Goal: Task Accomplishment & Management: Manage account settings

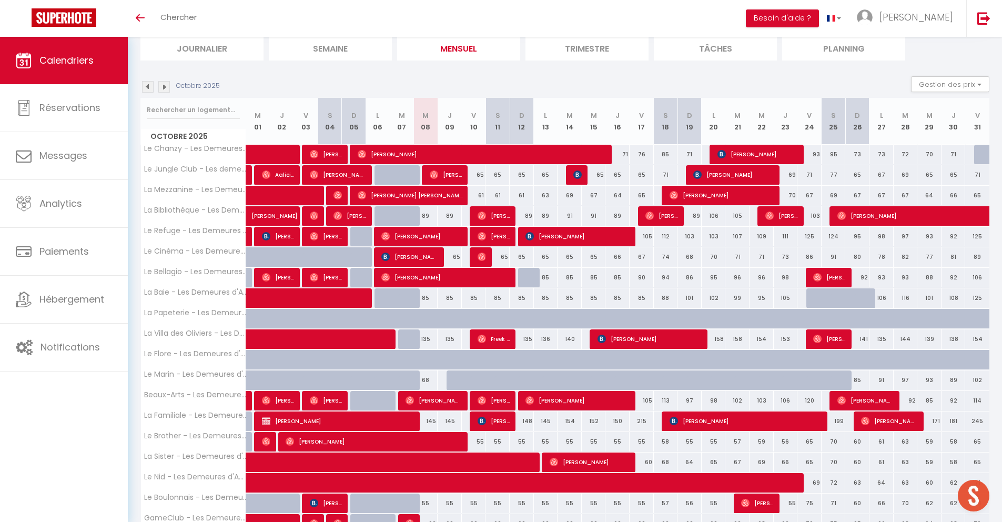
scroll to position [127, 0]
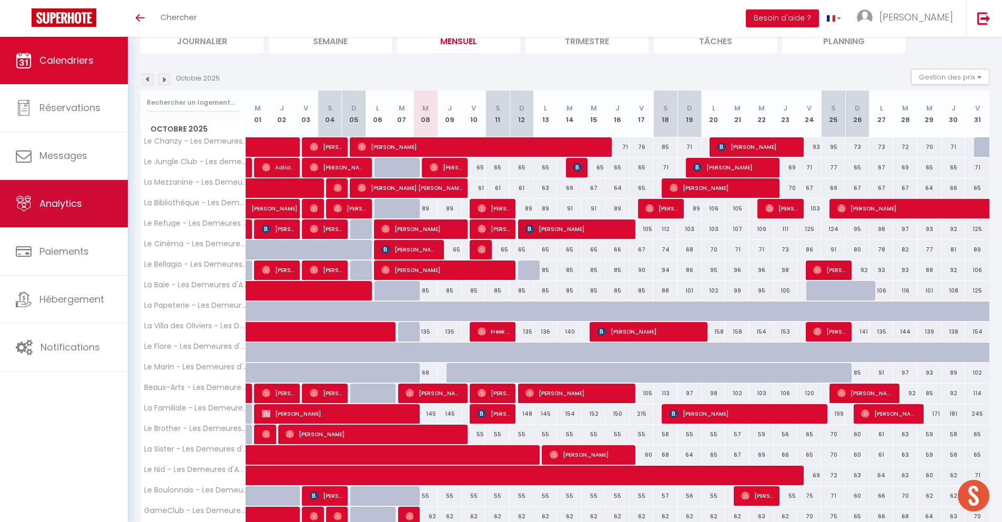
click at [62, 210] on link "Analytics" at bounding box center [64, 203] width 128 height 47
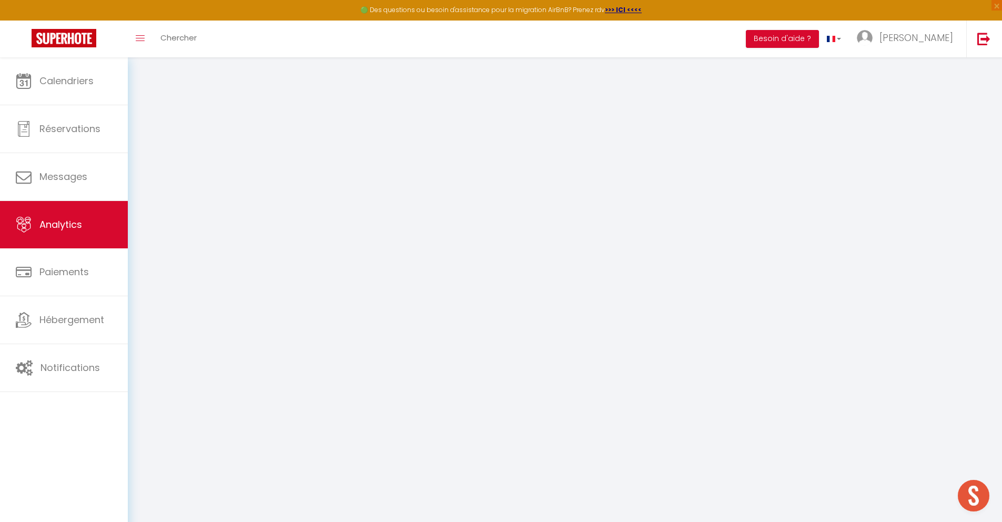
select select "2025"
select select "10"
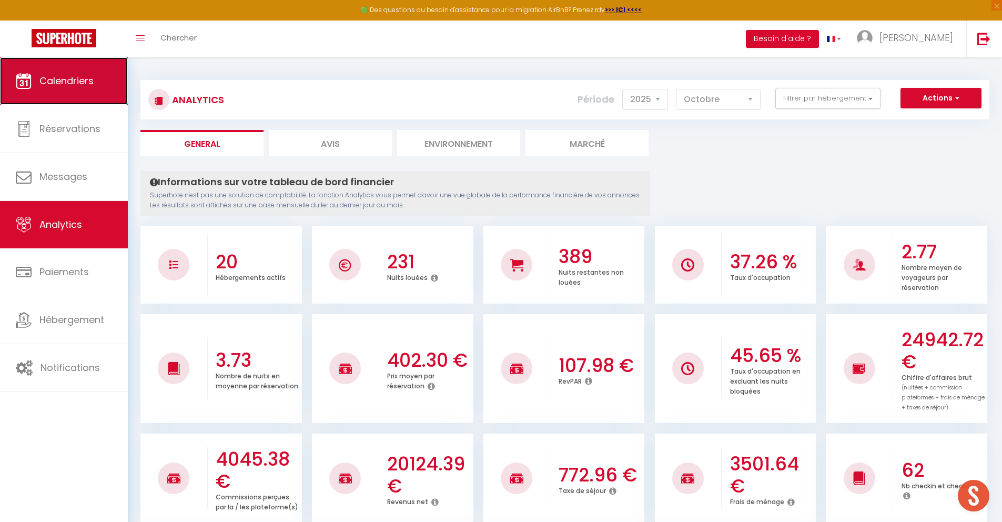
click at [64, 78] on span "Calendriers" at bounding box center [66, 80] width 54 height 13
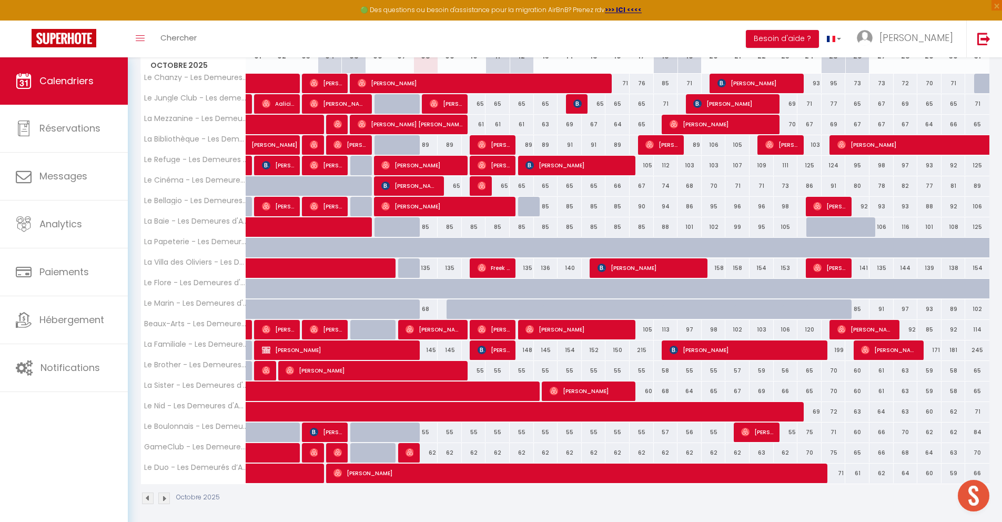
scroll to position [169, 0]
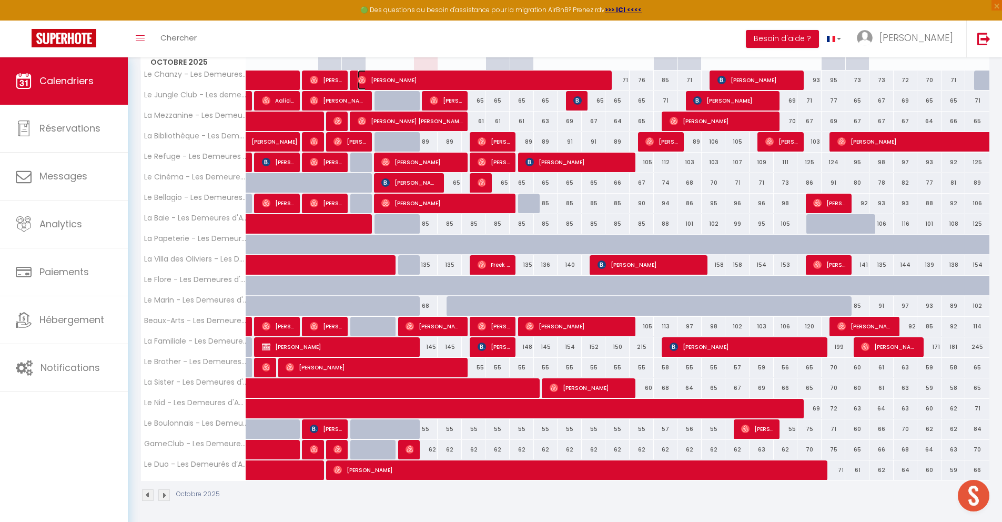
click at [502, 75] on span "[PERSON_NAME]" at bounding box center [483, 80] width 250 height 20
select select "OK"
select select "0"
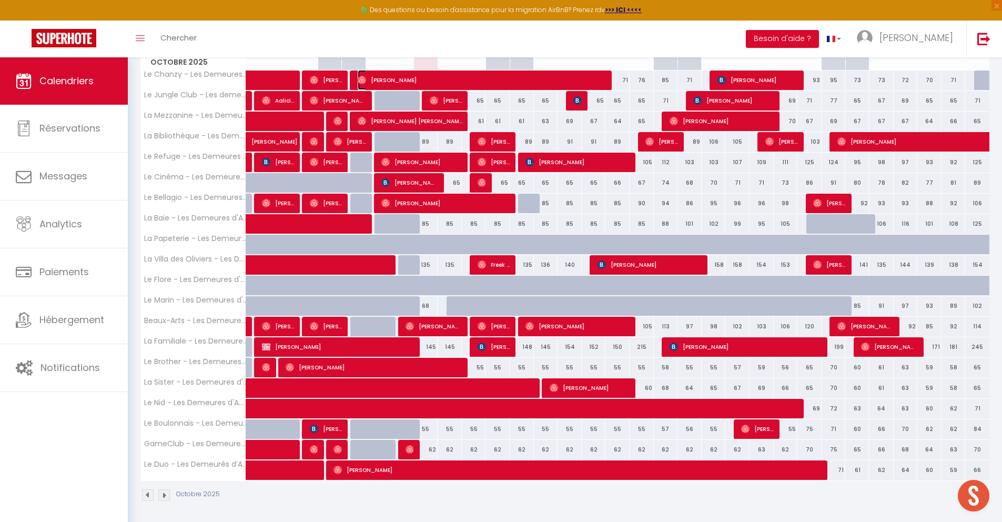
select select "1"
select select
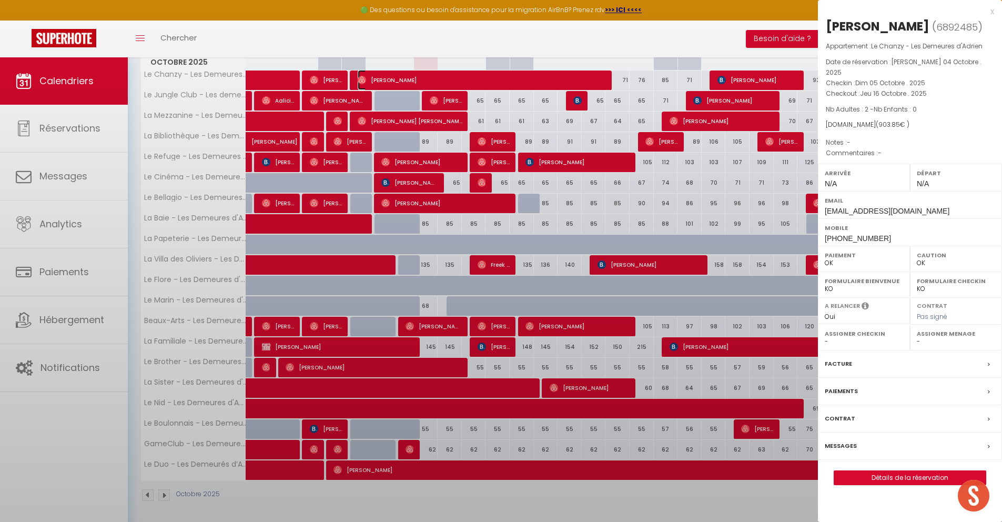
select select "23493"
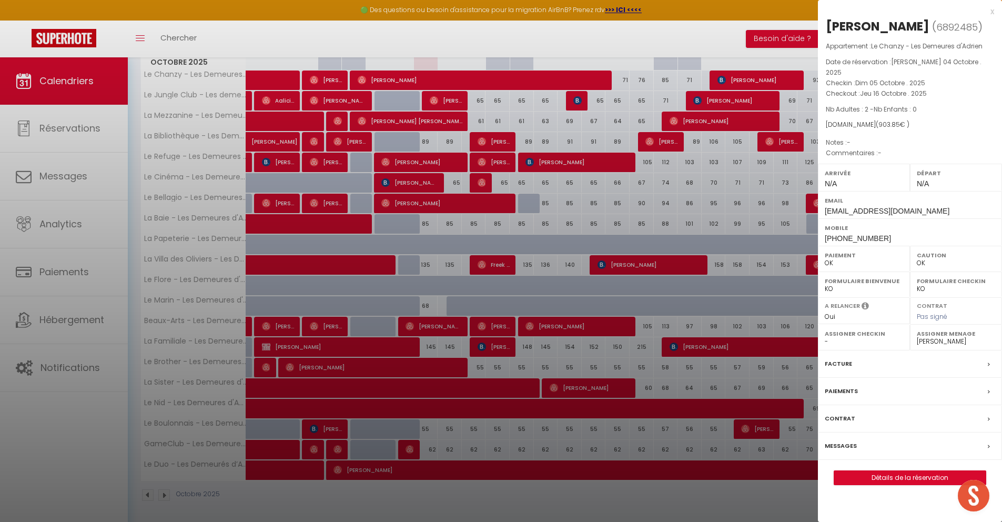
click at [503, 97] on div at bounding box center [501, 261] width 1002 height 522
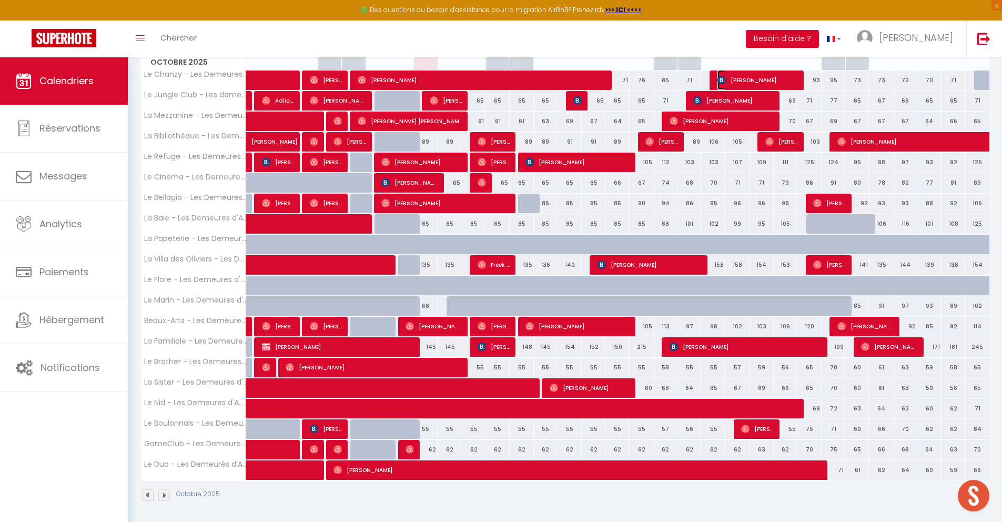
click at [756, 84] on span "[PERSON_NAME]" at bounding box center [758, 80] width 80 height 20
select select "KO"
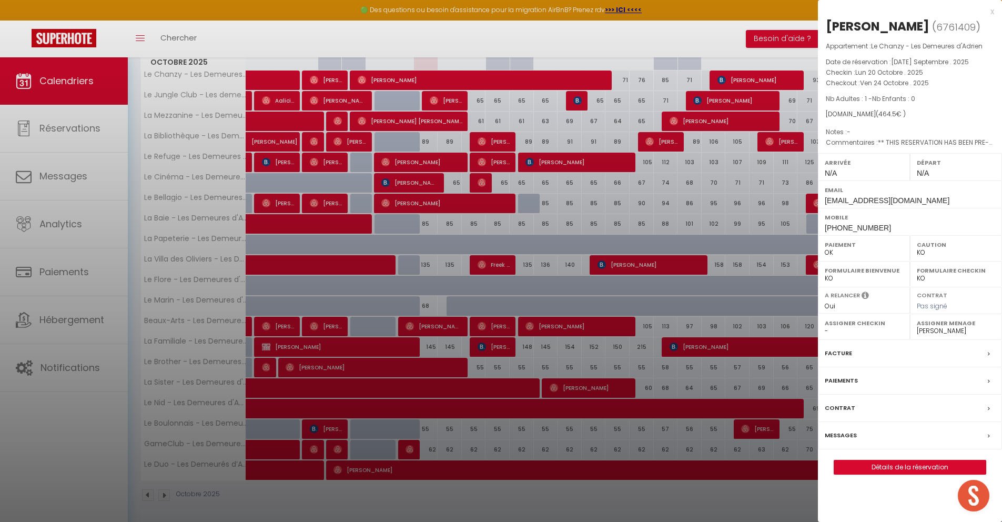
click at [602, 130] on div at bounding box center [501, 261] width 1002 height 522
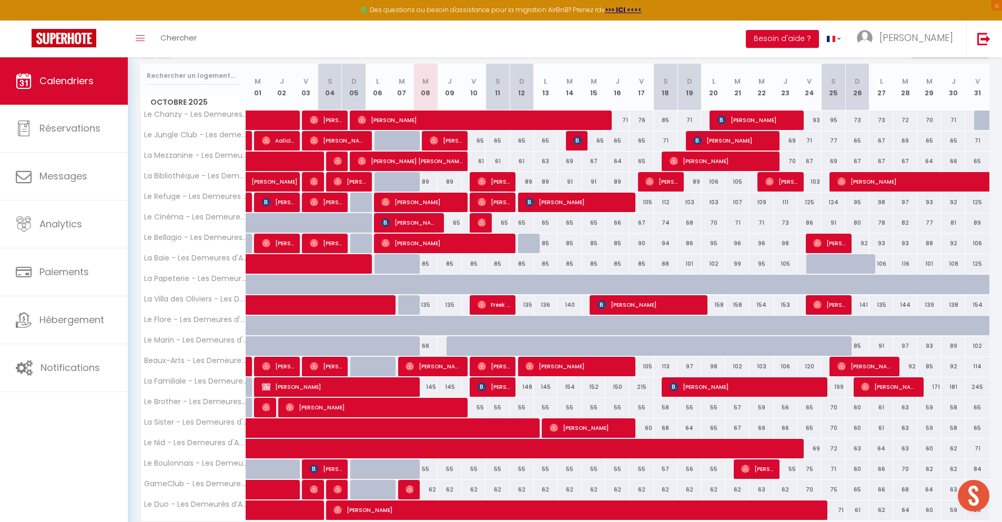
scroll to position [75, 0]
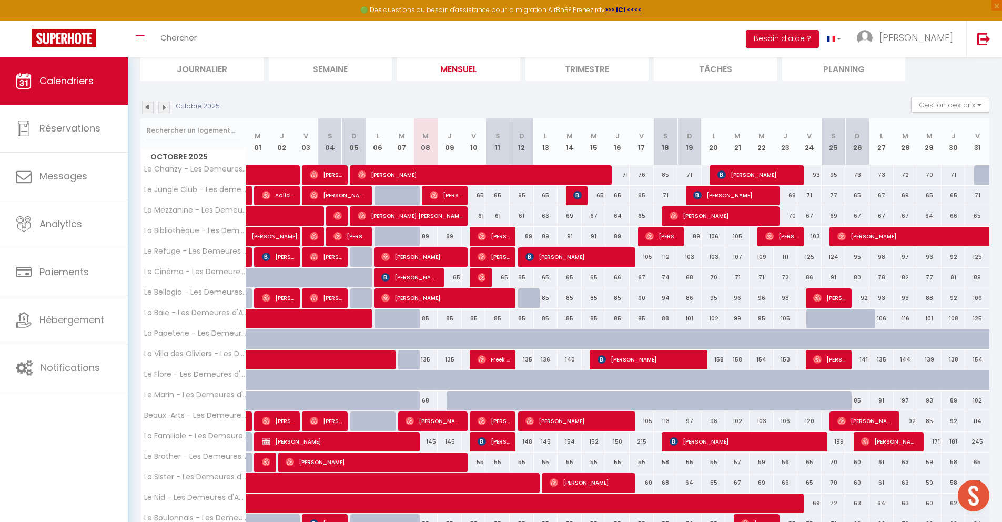
click at [158, 106] on div "Octobre 2025" at bounding box center [181, 108] width 83 height 12
click at [160, 107] on img at bounding box center [164, 108] width 12 height 12
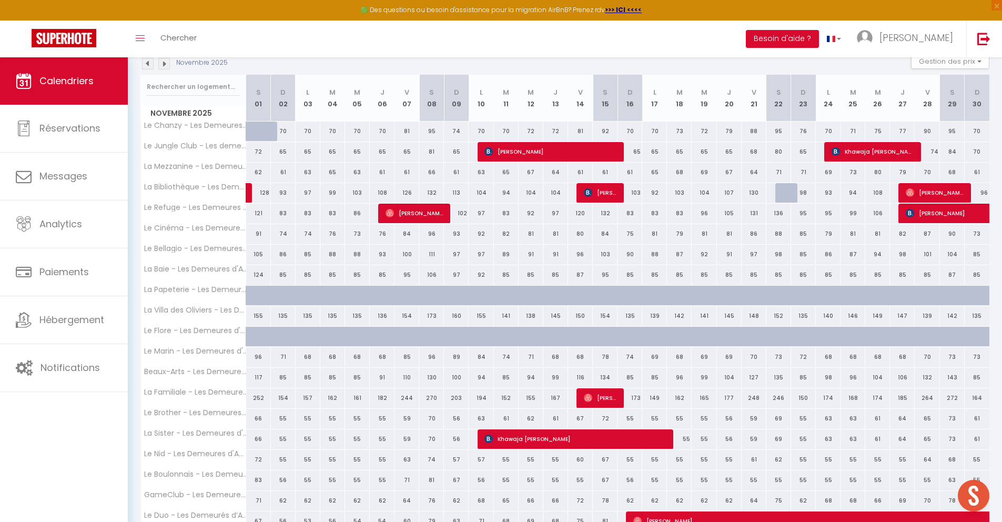
scroll to position [27, 0]
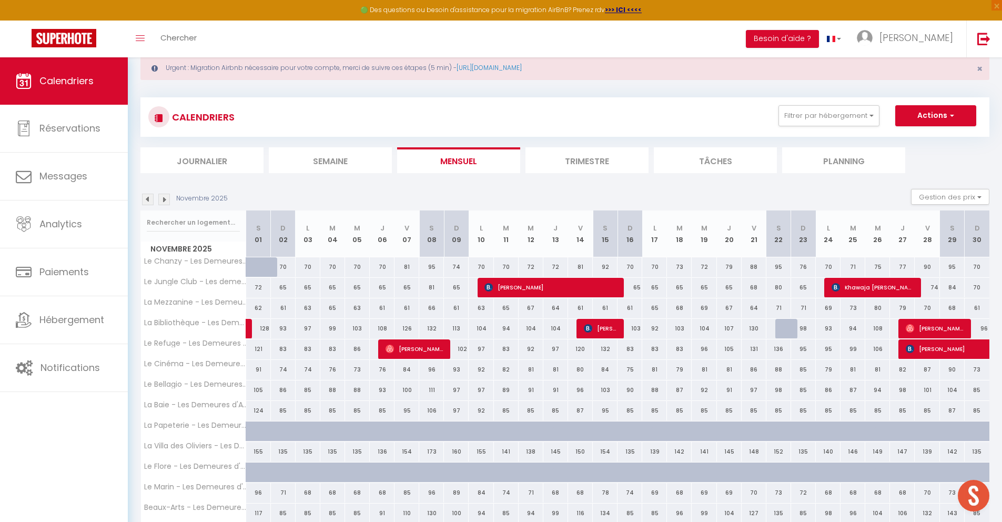
click at [147, 198] on img at bounding box center [148, 200] width 12 height 12
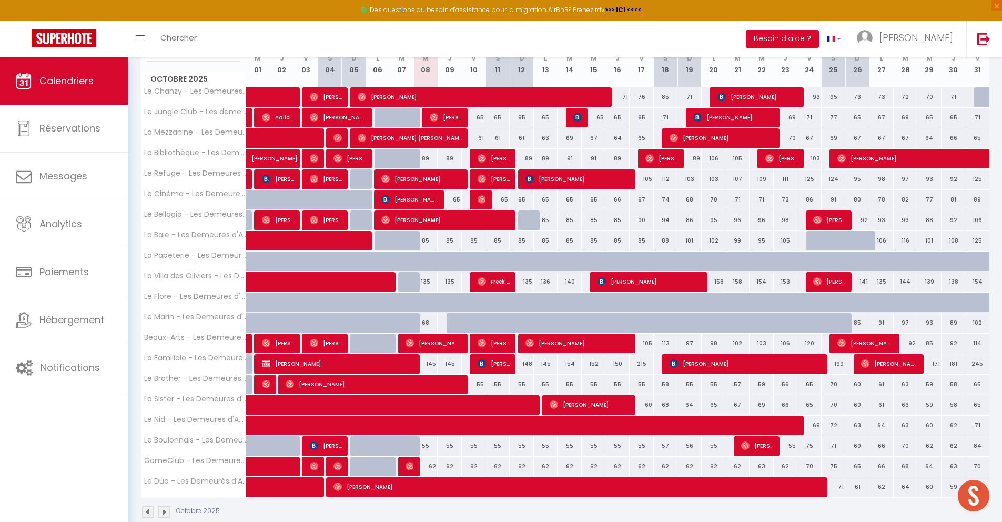
scroll to position [195, 0]
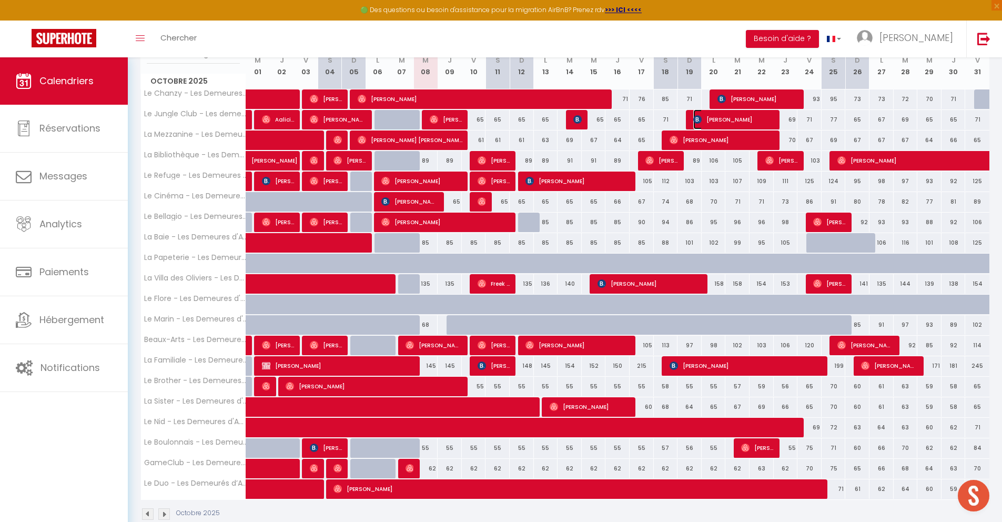
click at [716, 122] on span "[PERSON_NAME]" at bounding box center [733, 119] width 80 height 20
select select
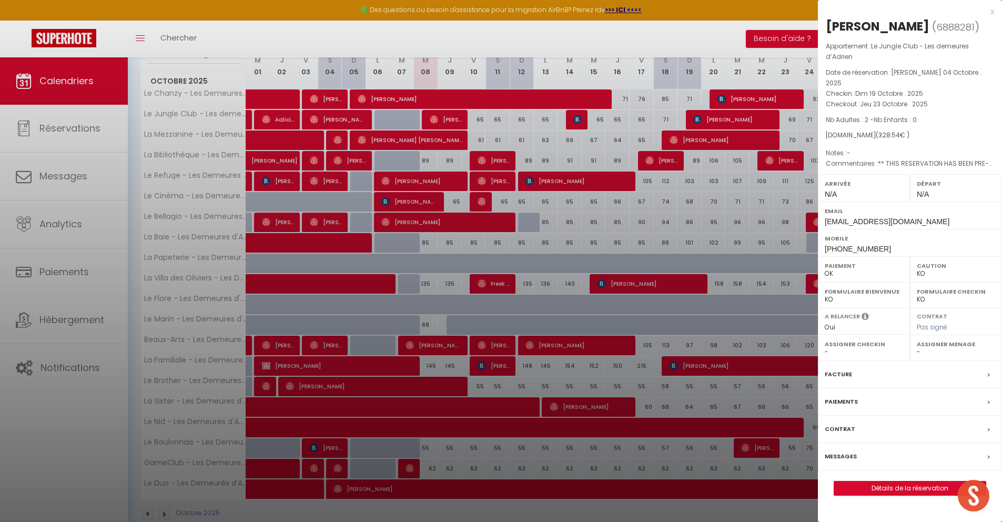
click at [641, 137] on div at bounding box center [501, 261] width 1002 height 522
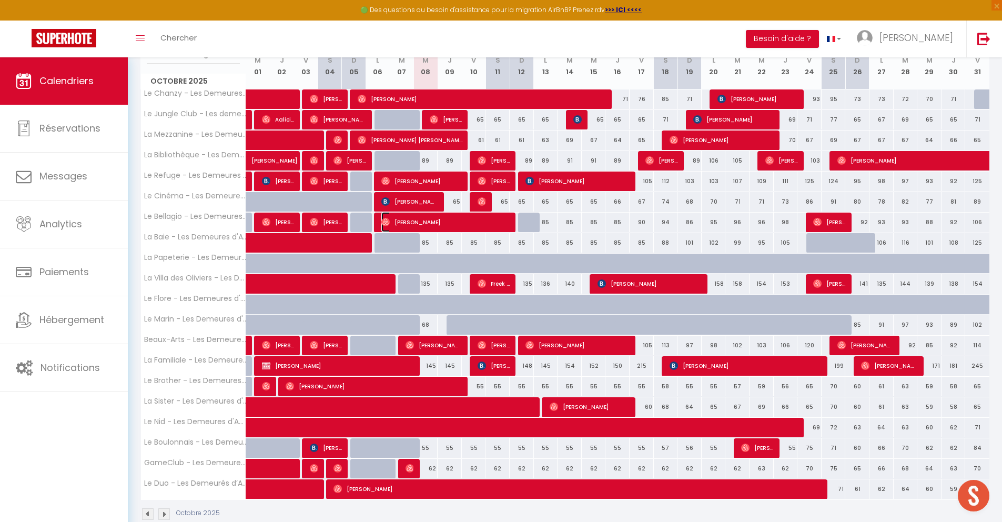
click at [411, 227] on span "[PERSON_NAME]" at bounding box center [445, 222] width 129 height 20
select select "OK"
select select "23493"
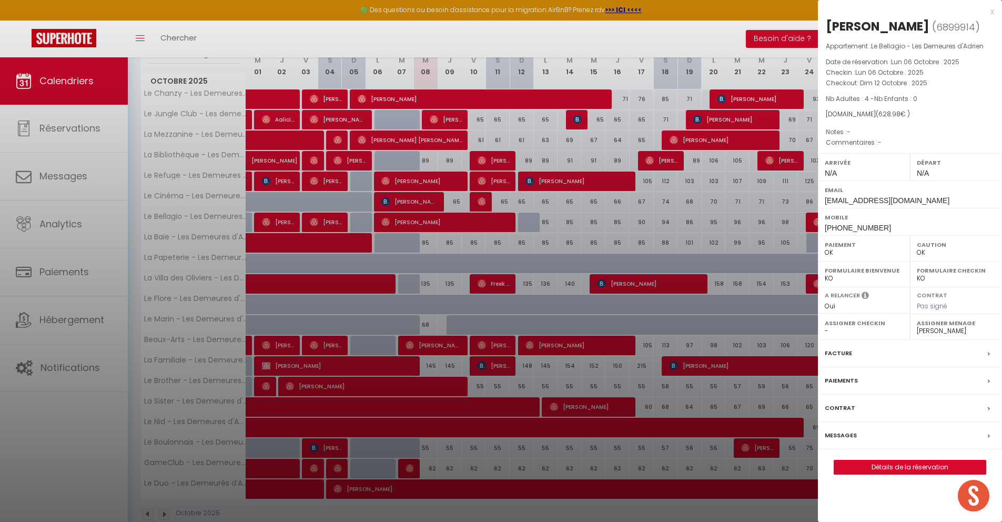
click at [474, 244] on div at bounding box center [501, 261] width 1002 height 522
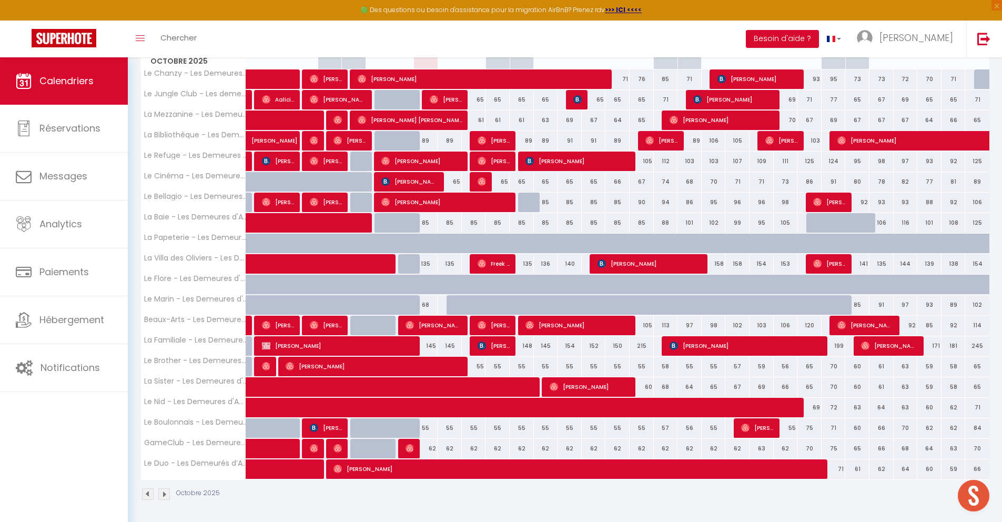
scroll to position [215, 0]
